Goal: Browse casually: Explore the website without a specific task or goal

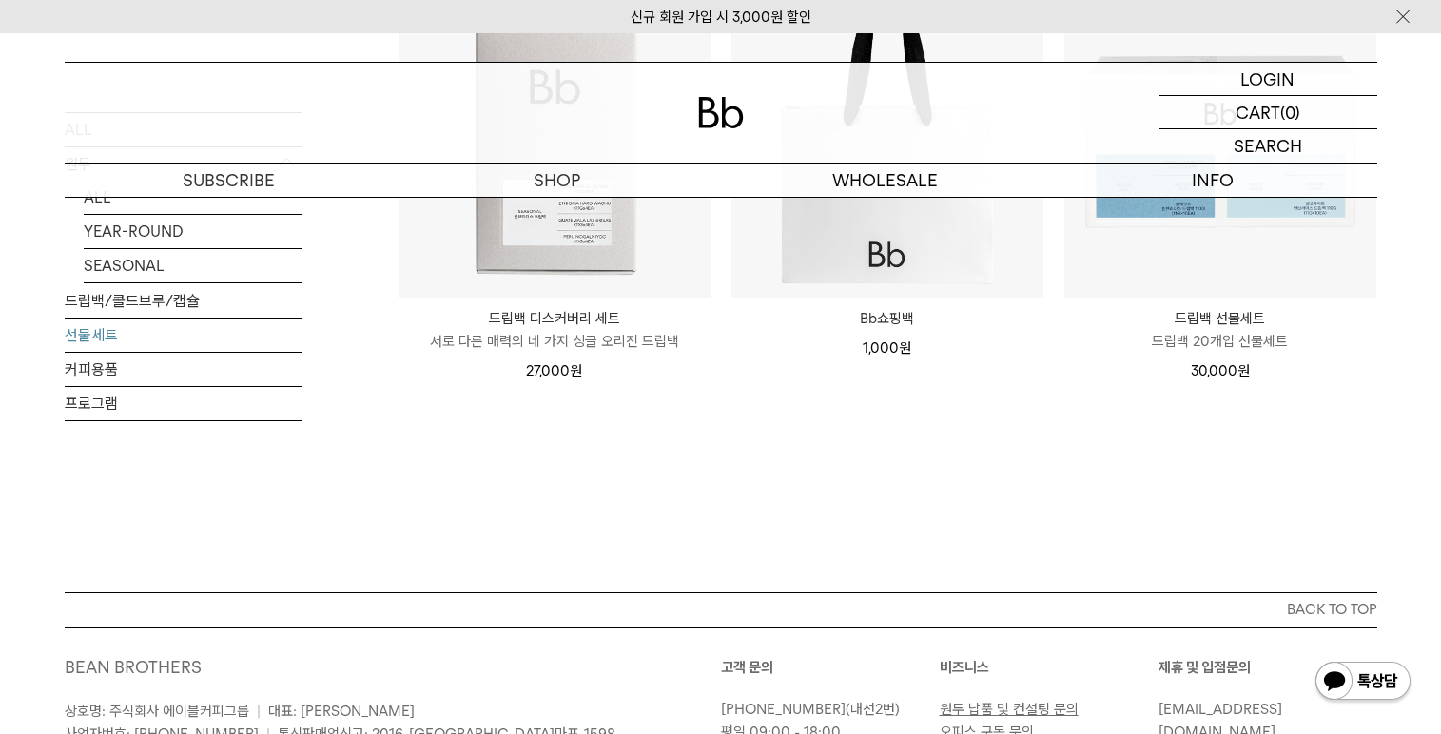
scroll to position [190, 0]
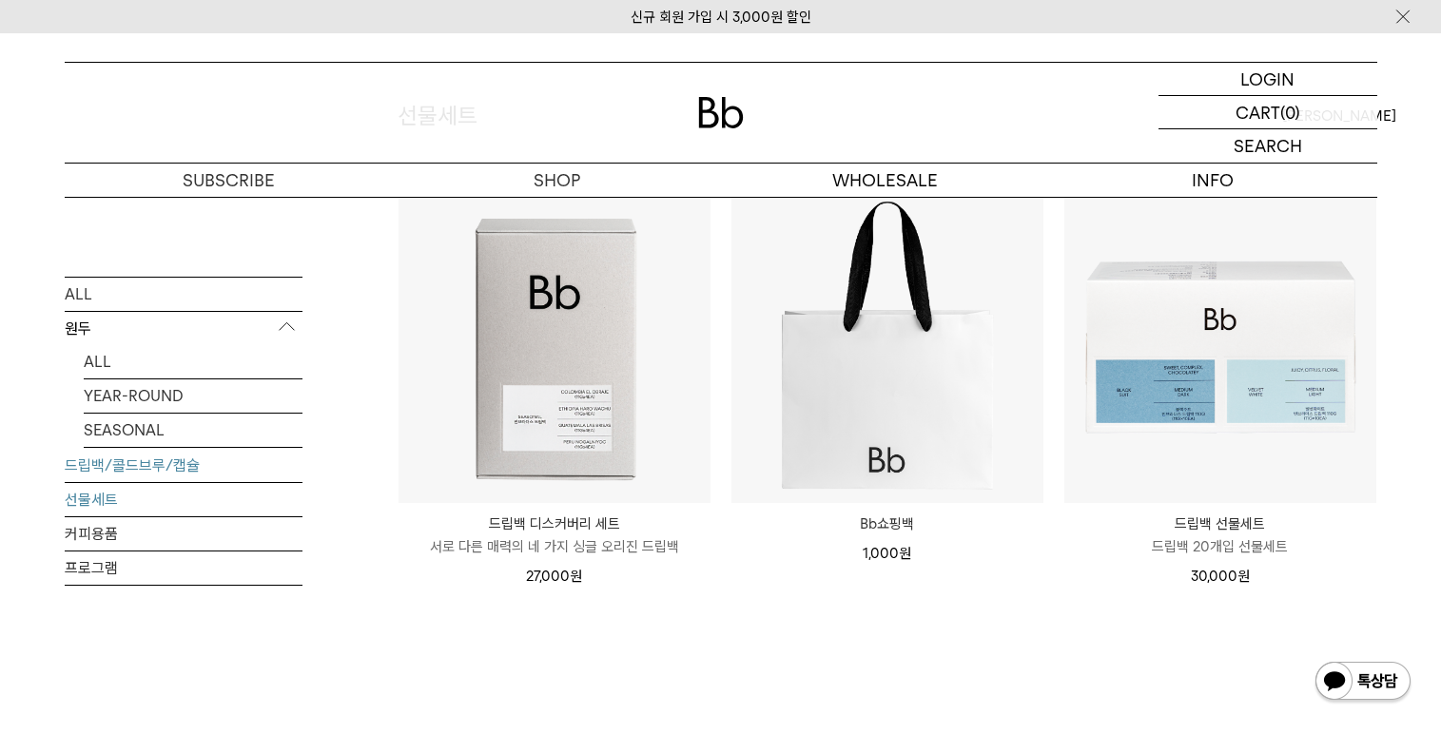
click at [183, 465] on link "드립백/콜드브루/캡슐" at bounding box center [184, 464] width 238 height 33
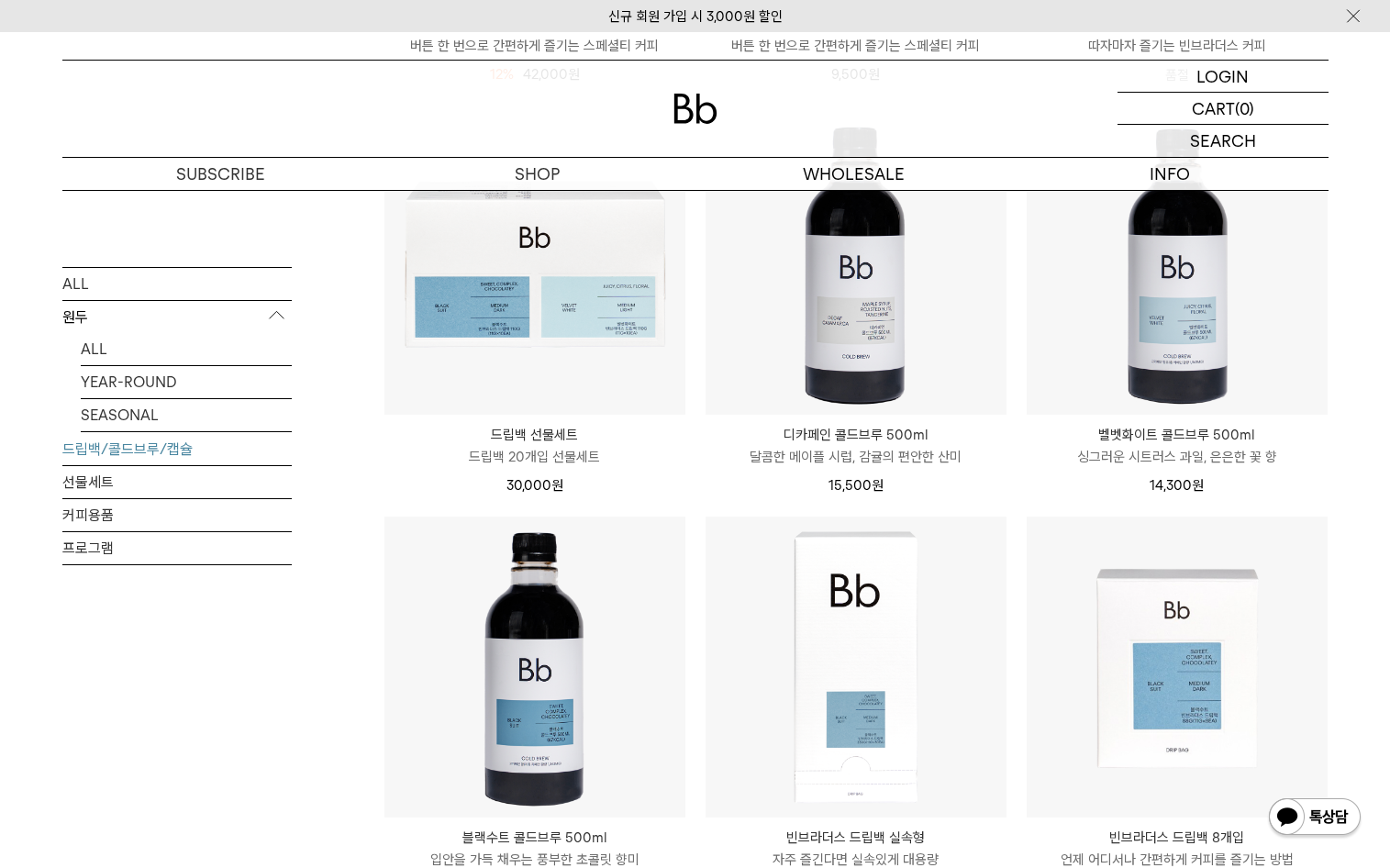
scroll to position [1009, 0]
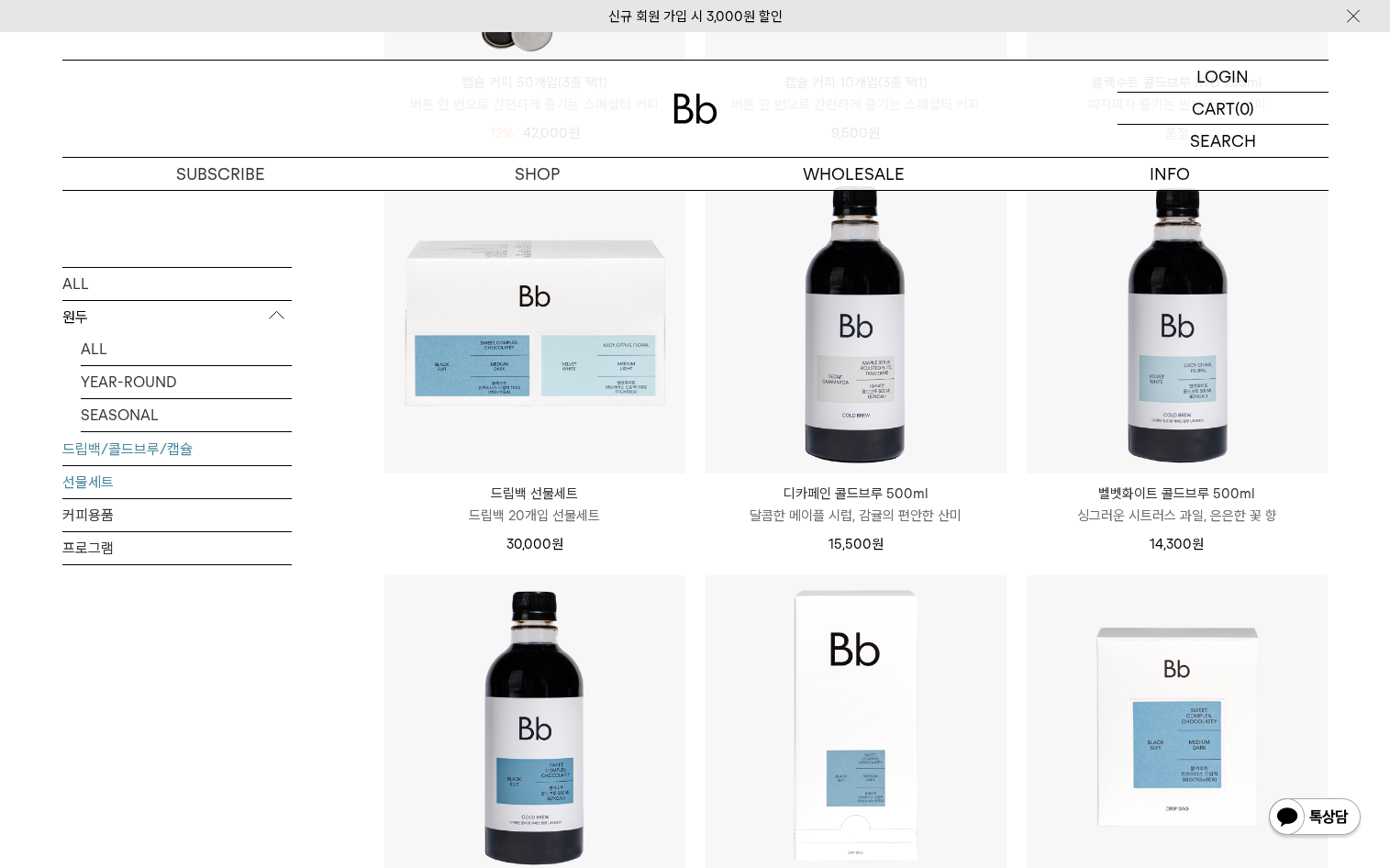
click at [150, 491] on link "선물세트" at bounding box center [177, 480] width 230 height 32
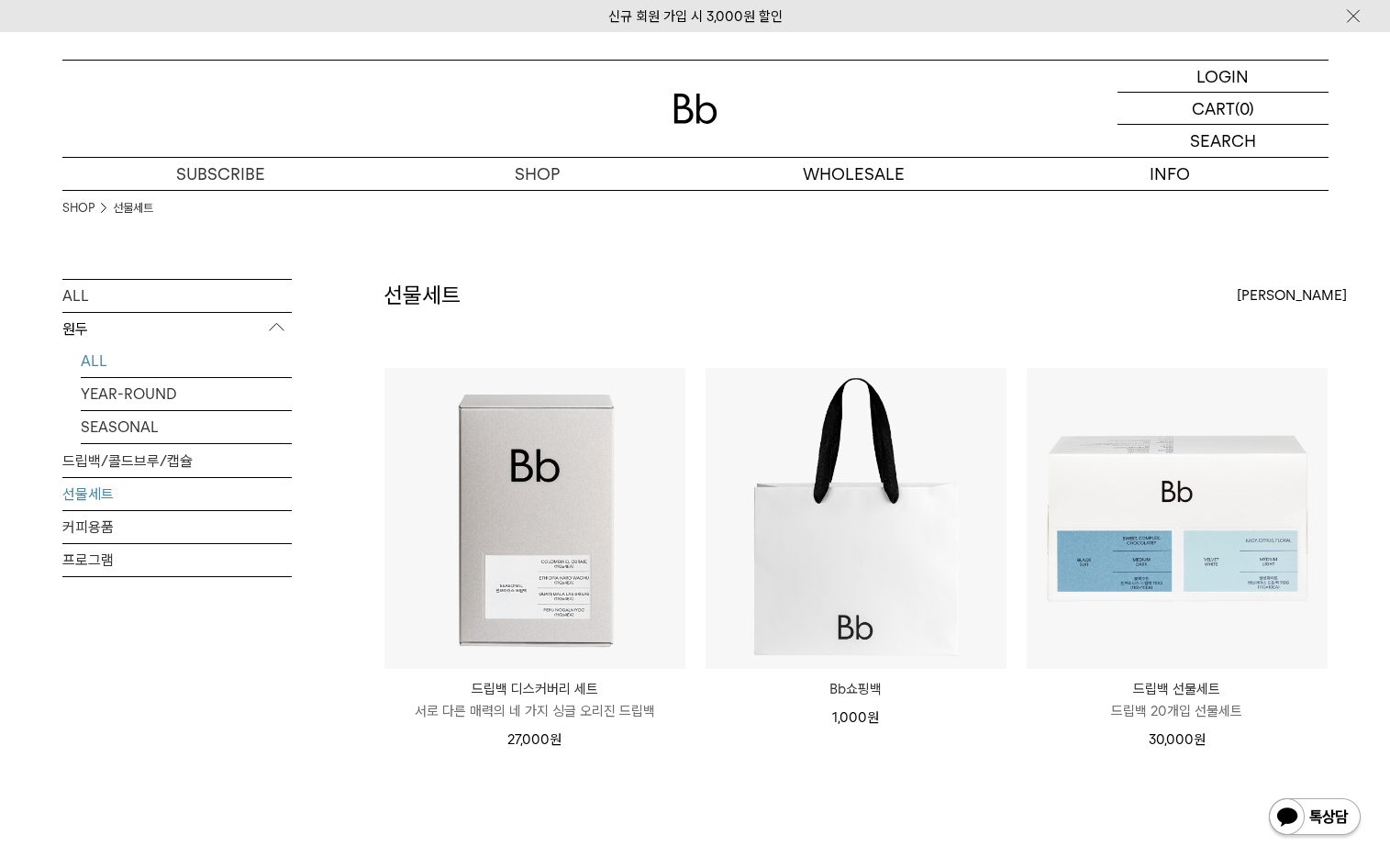
click at [198, 364] on link "ALL" at bounding box center [186, 361] width 211 height 32
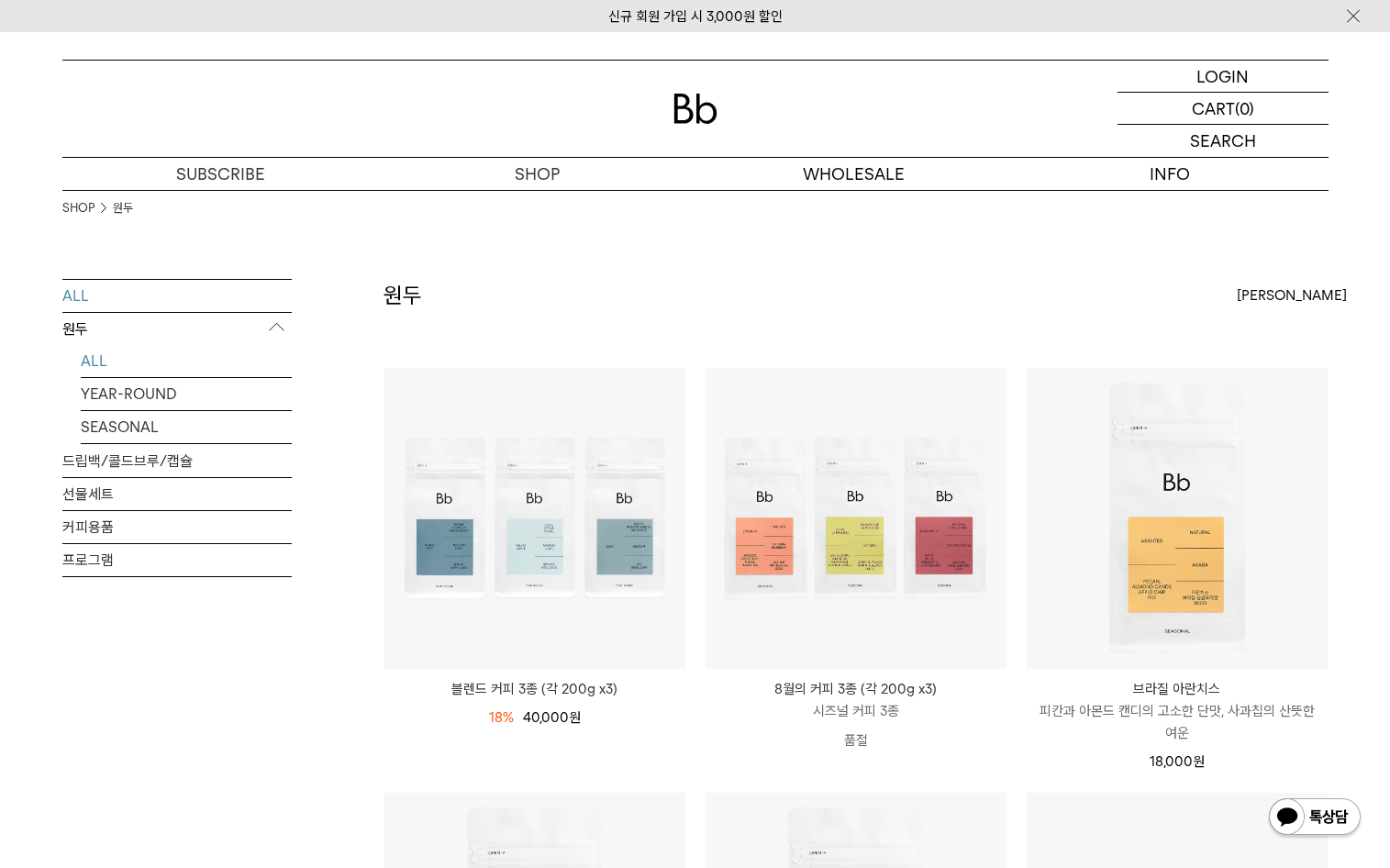
click at [150, 299] on link "ALL" at bounding box center [177, 295] width 230 height 32
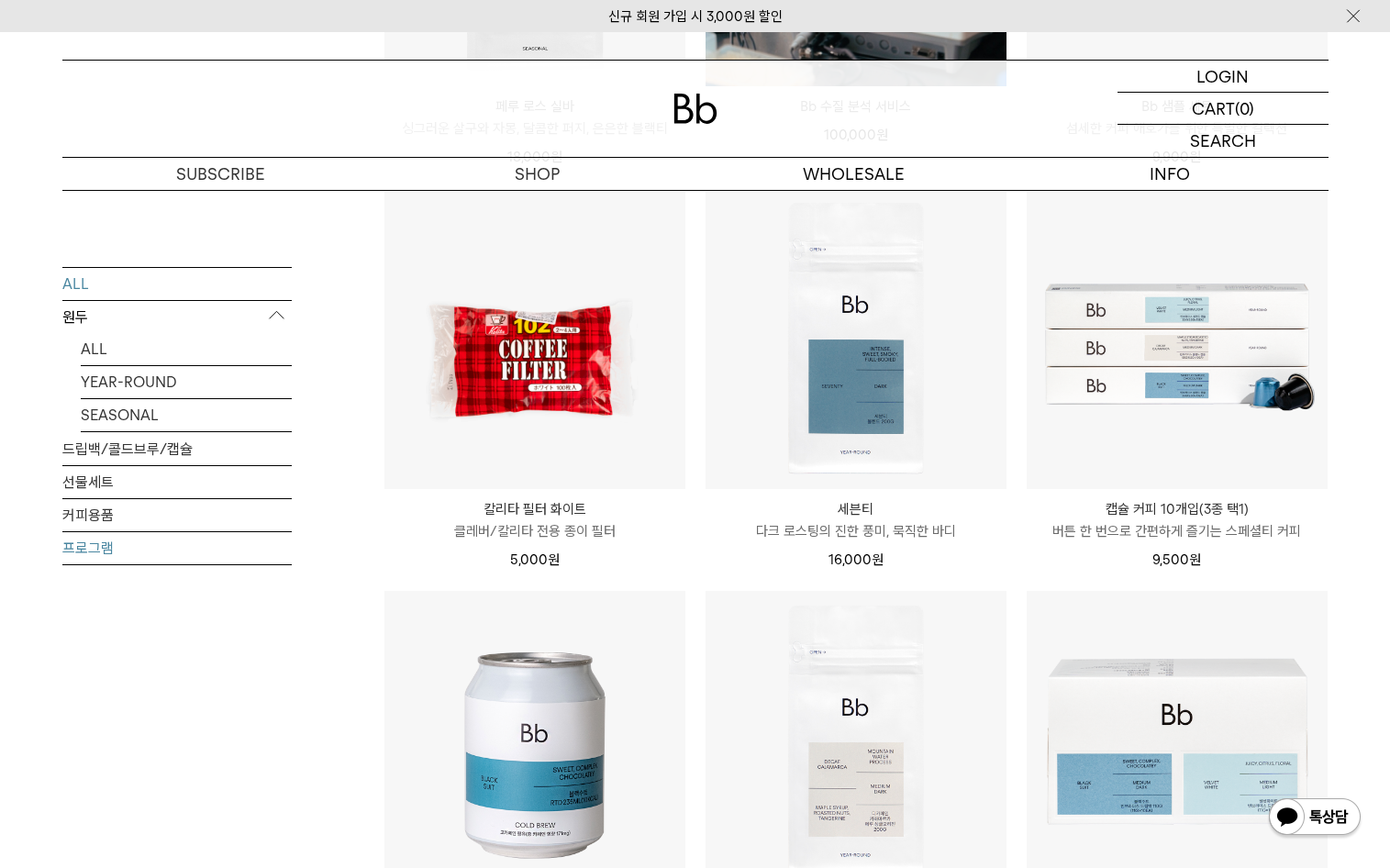
scroll to position [2202, 0]
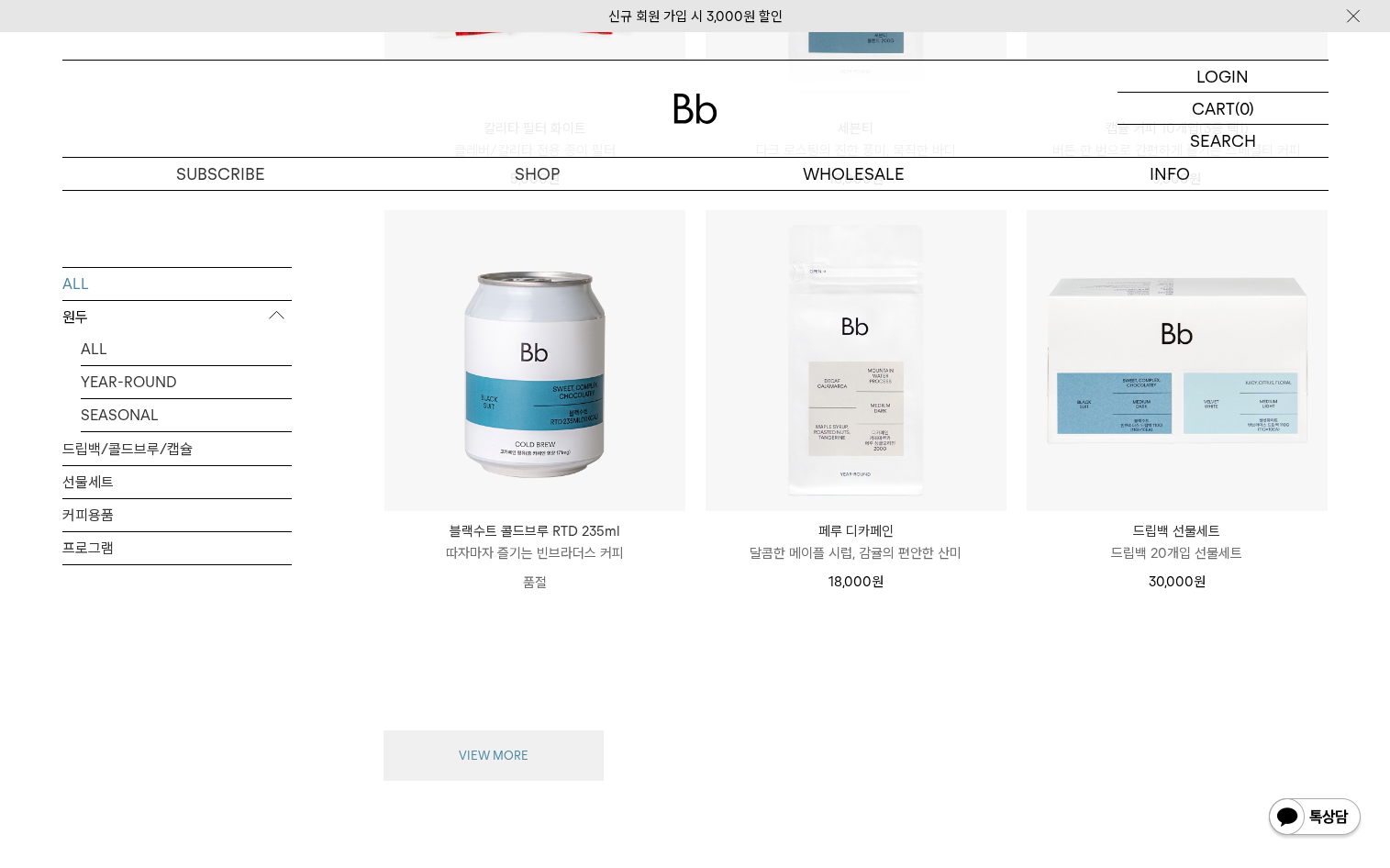
click at [462, 758] on button "VIEW MORE" at bounding box center [494, 755] width 220 height 51
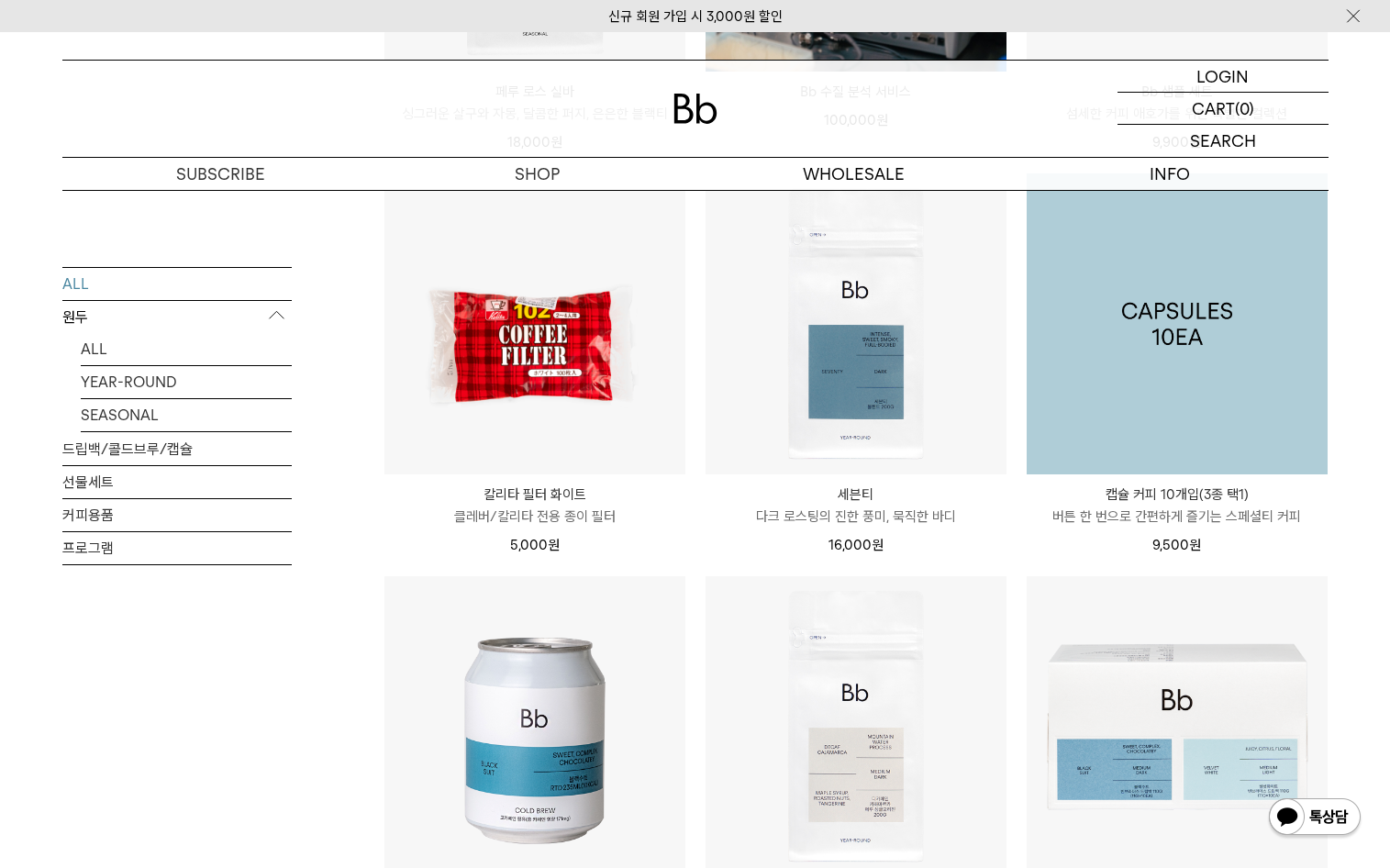
scroll to position [1835, 0]
